Goal: Information Seeking & Learning: Learn about a topic

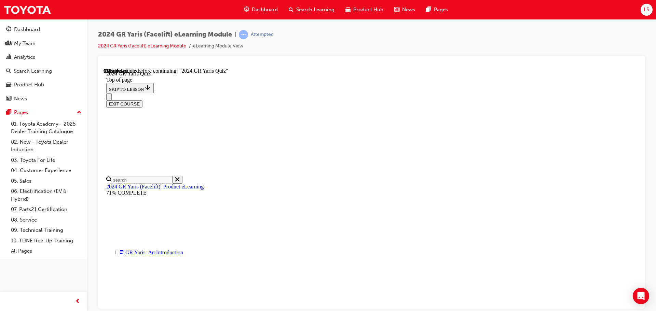
scroll to position [89, 0]
drag, startPoint x: 314, startPoint y: 274, endPoint x: 343, endPoint y: 258, distance: 32.7
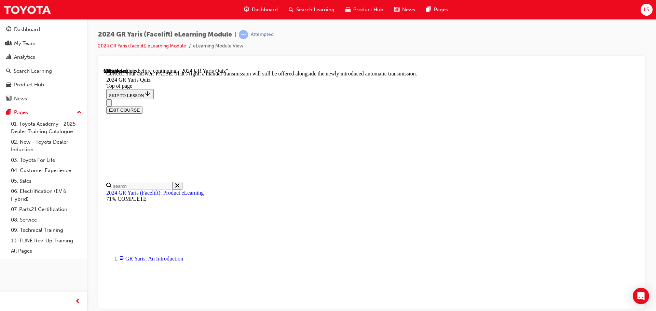
scroll to position [255, 0]
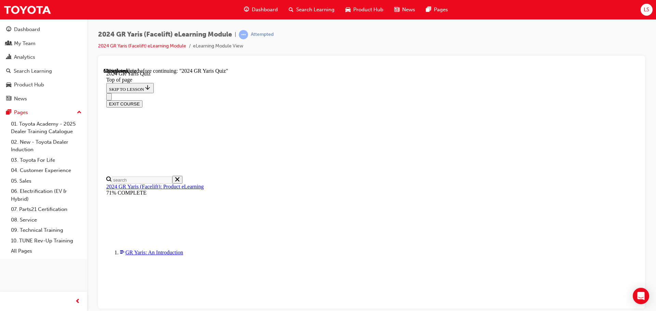
scroll to position [220, 0]
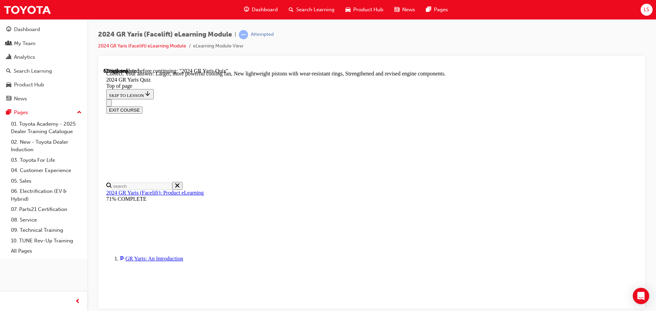
scroll to position [275, 0]
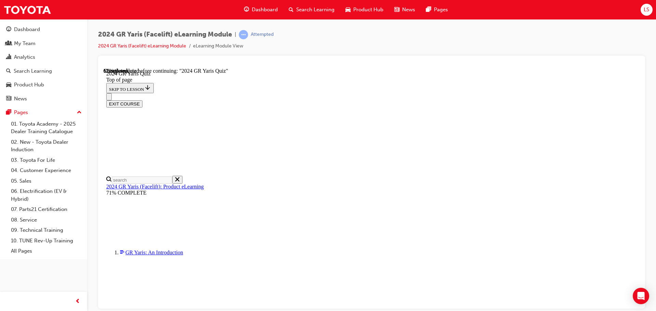
scroll to position [171, 0]
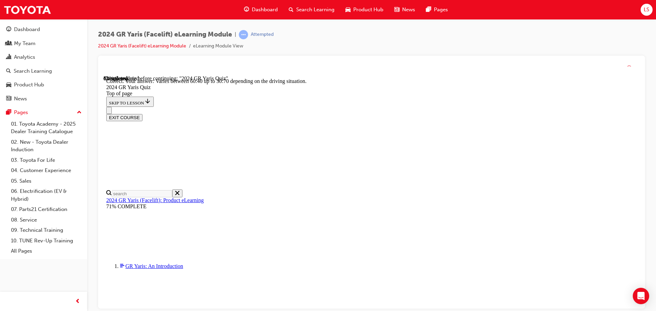
scroll to position [275, 0]
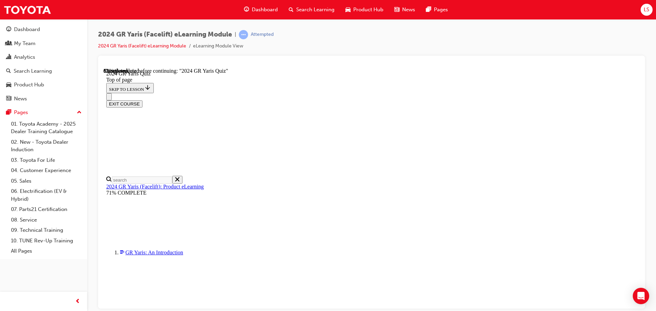
scroll to position [68, 0]
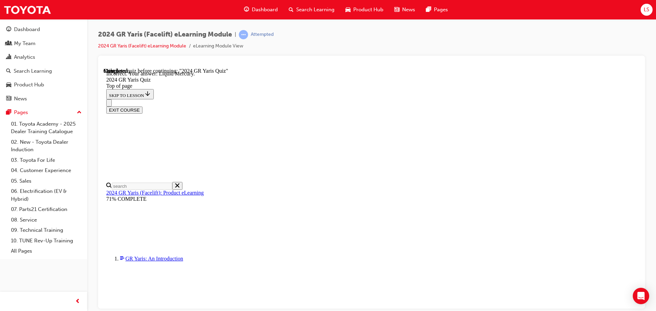
scroll to position [155, 0]
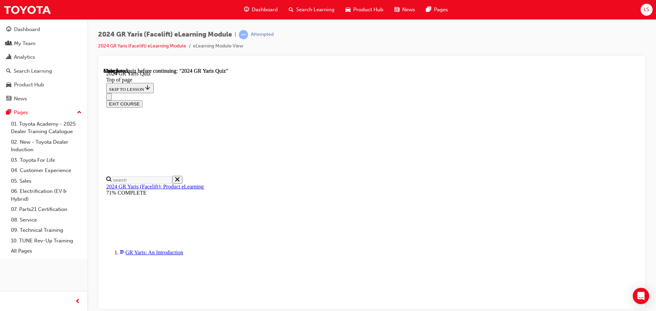
scroll to position [134, 0]
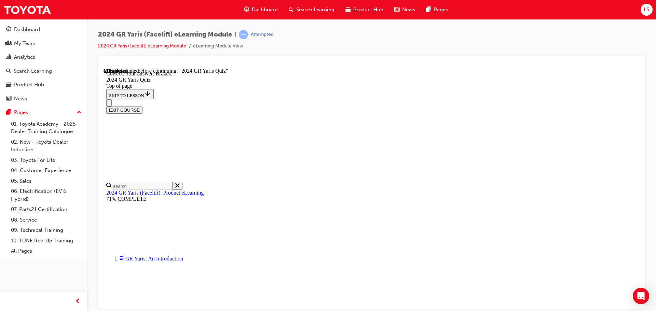
scroll to position [259, 0]
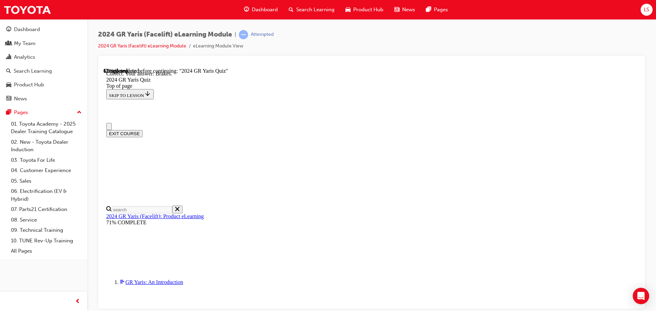
scroll to position [0, 0]
